Goal: Transaction & Acquisition: Purchase product/service

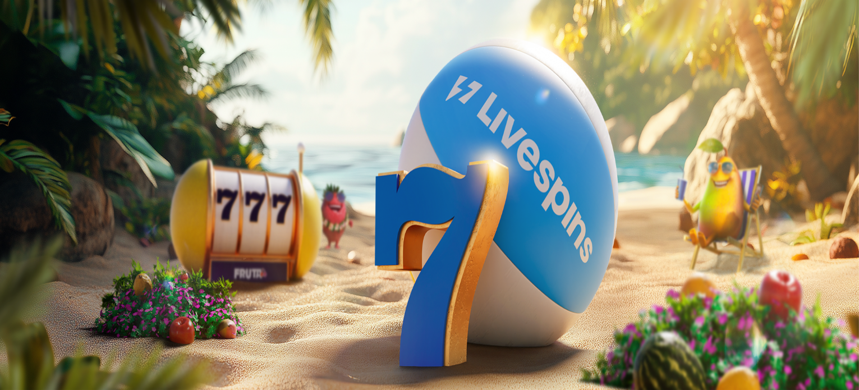
click at [137, 236] on label "250 €" at bounding box center [127, 241] width 20 height 10
type input "***"
click at [59, 289] on span "Talleta ja pelaa" at bounding box center [34, 293] width 50 height 8
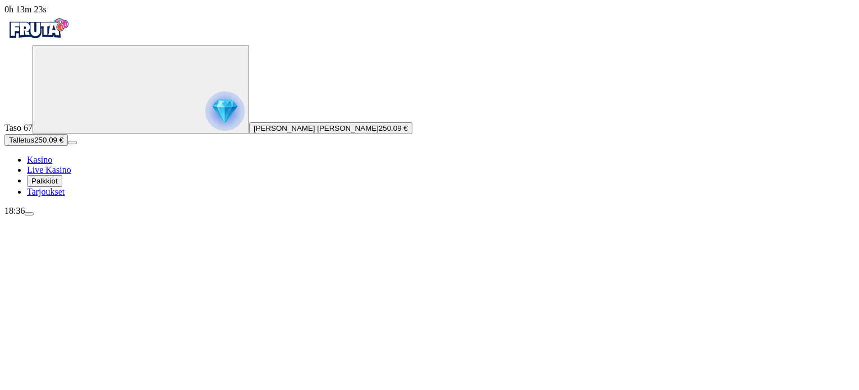
click at [34, 144] on span "Talletus" at bounding box center [21, 140] width 25 height 8
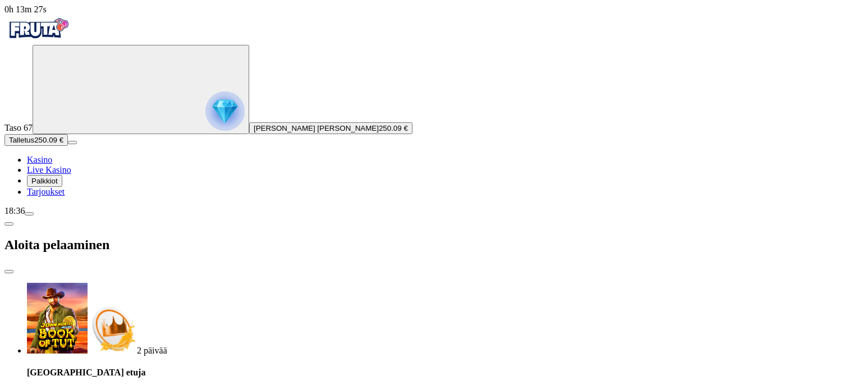
type input "*"
type input "****"
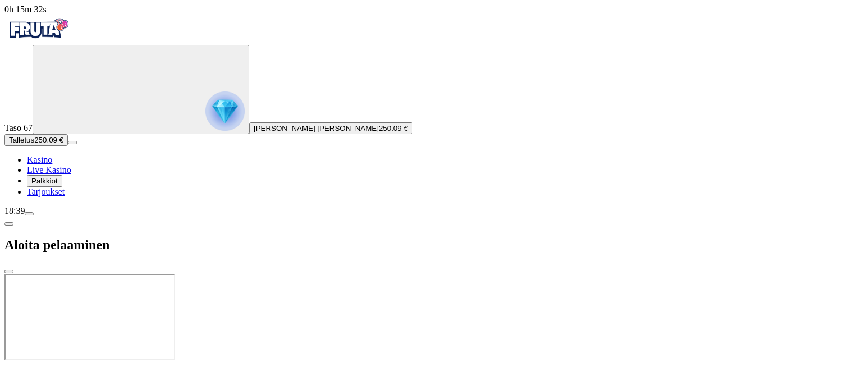
click at [34, 144] on span "Talletus" at bounding box center [21, 140] width 25 height 8
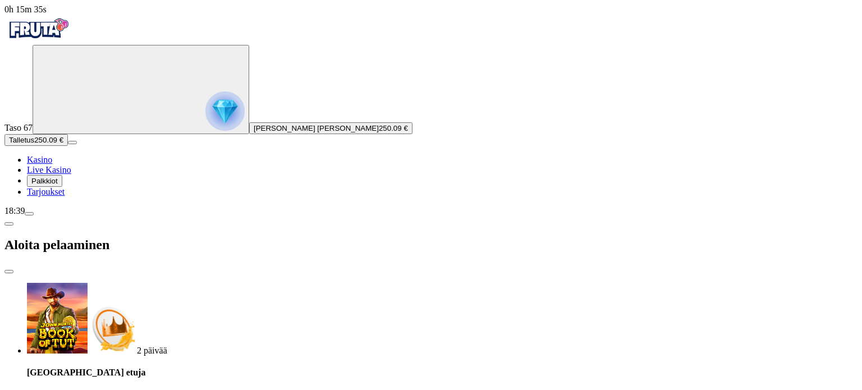
click at [71, 145] on circle "Primary" at bounding box center [121, 88] width 114 height 114
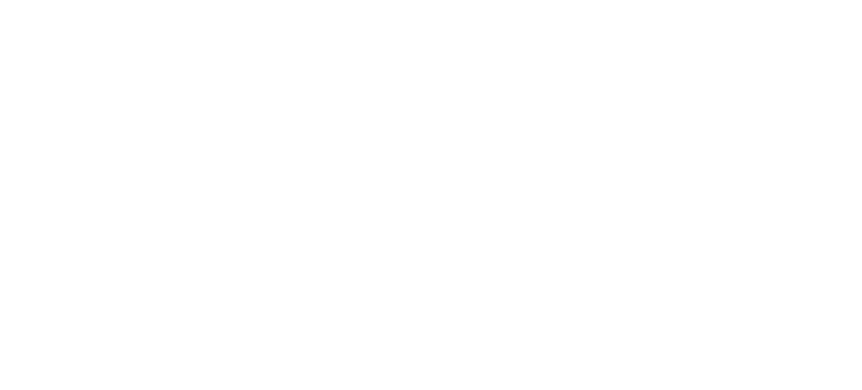
scroll to position [603, 0]
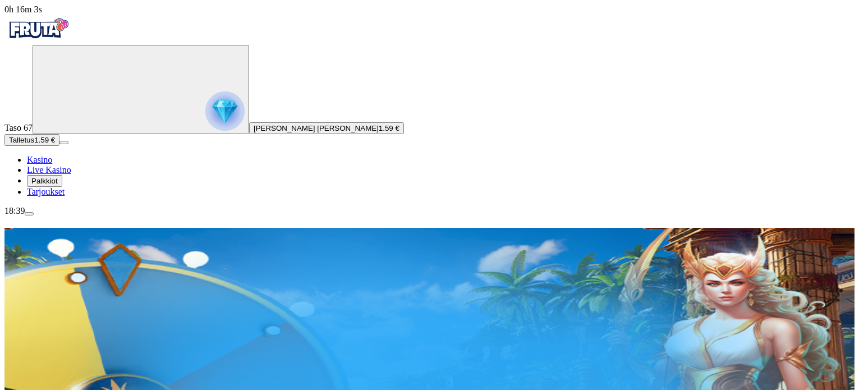
click at [29, 214] on span "menu icon" at bounding box center [29, 214] width 0 height 0
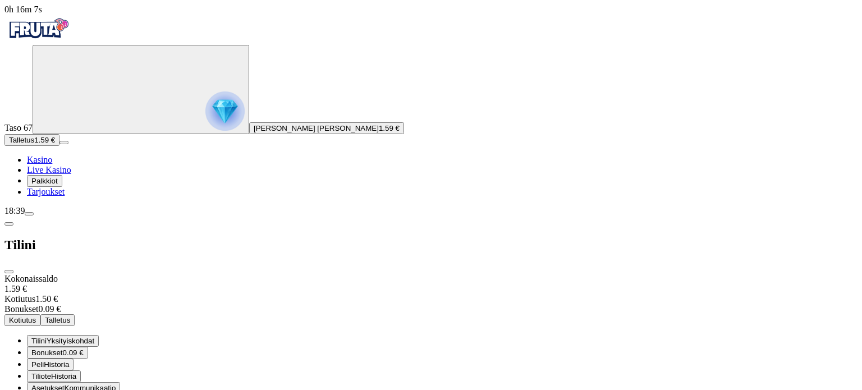
click at [76, 372] on span "Historia" at bounding box center [63, 376] width 25 height 8
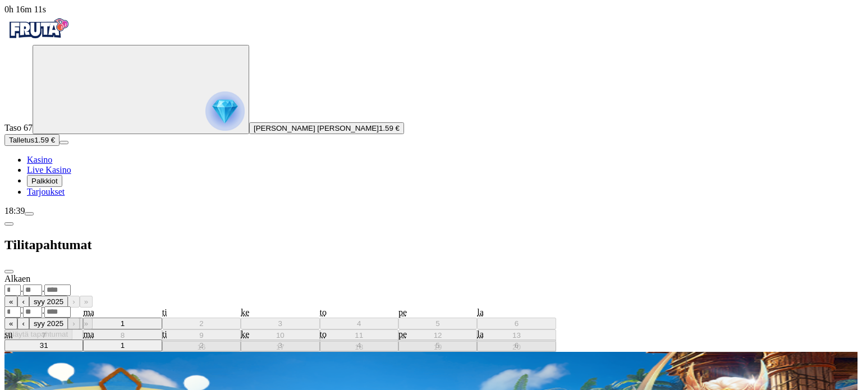
click at [264, 284] on div ". ." at bounding box center [430, 290] width 853 height 12
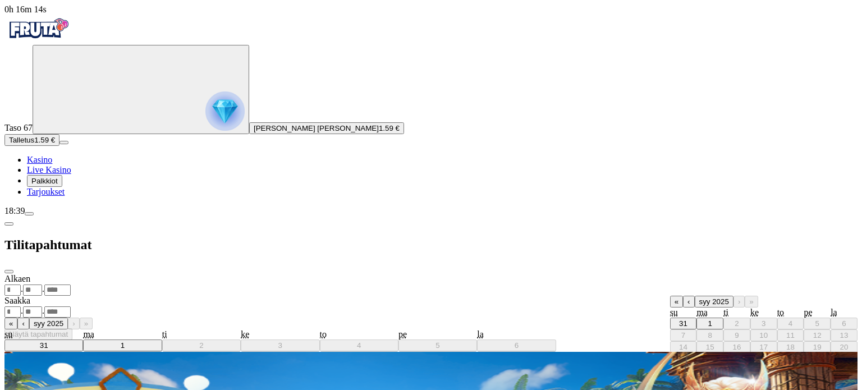
click at [708, 319] on abbr "1" at bounding box center [710, 323] width 4 height 8
type input "*"
type input "****"
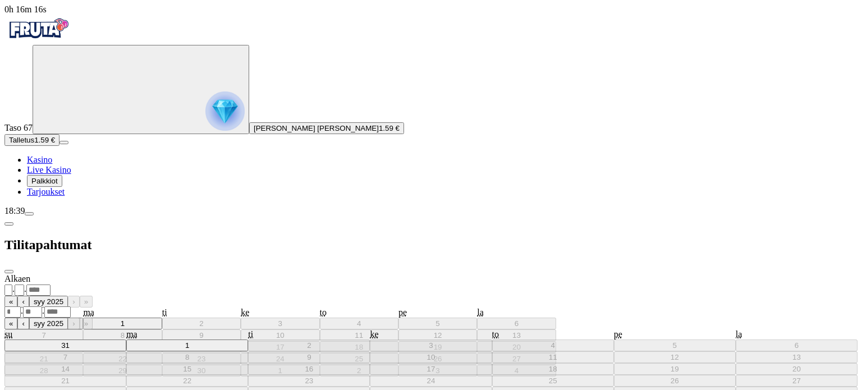
click at [254, 306] on div ". ." at bounding box center [430, 312] width 853 height 12
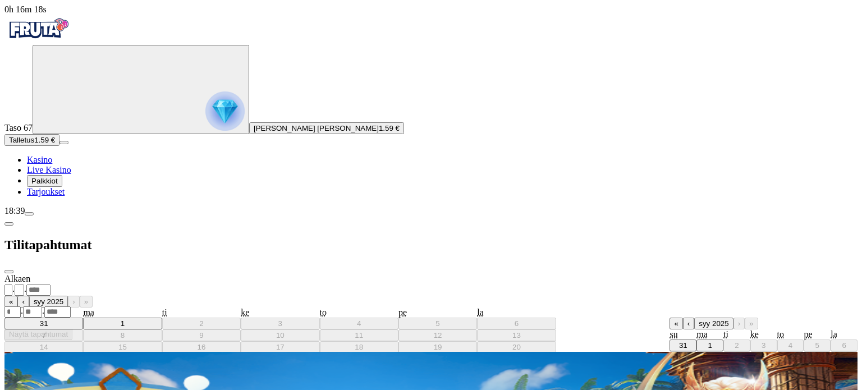
click at [707, 341] on abbr "1" at bounding box center [709, 345] width 4 height 8
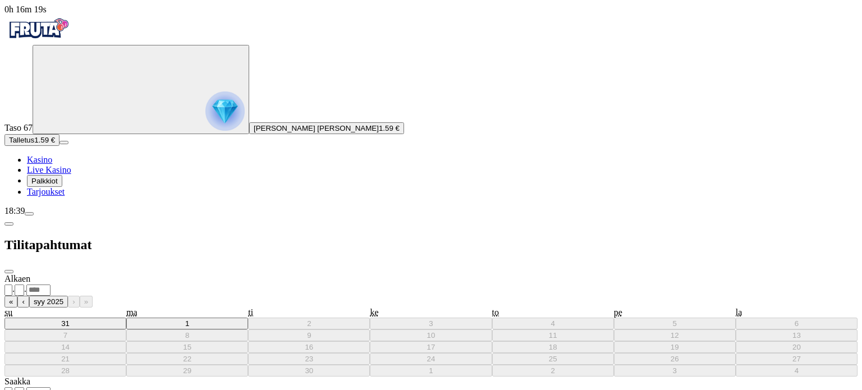
type input "*"
type input "****"
click at [9, 271] on span "close icon" at bounding box center [9, 271] width 0 height 0
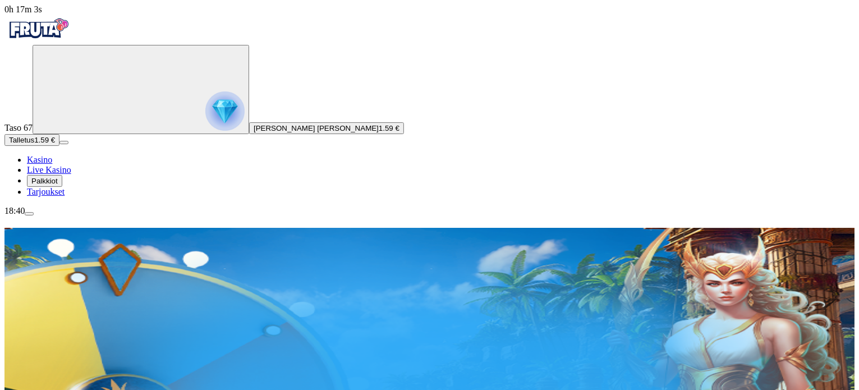
drag, startPoint x: 252, startPoint y: 309, endPoint x: 202, endPoint y: 353, distance: 66.8
